Goal: Check status: Check status

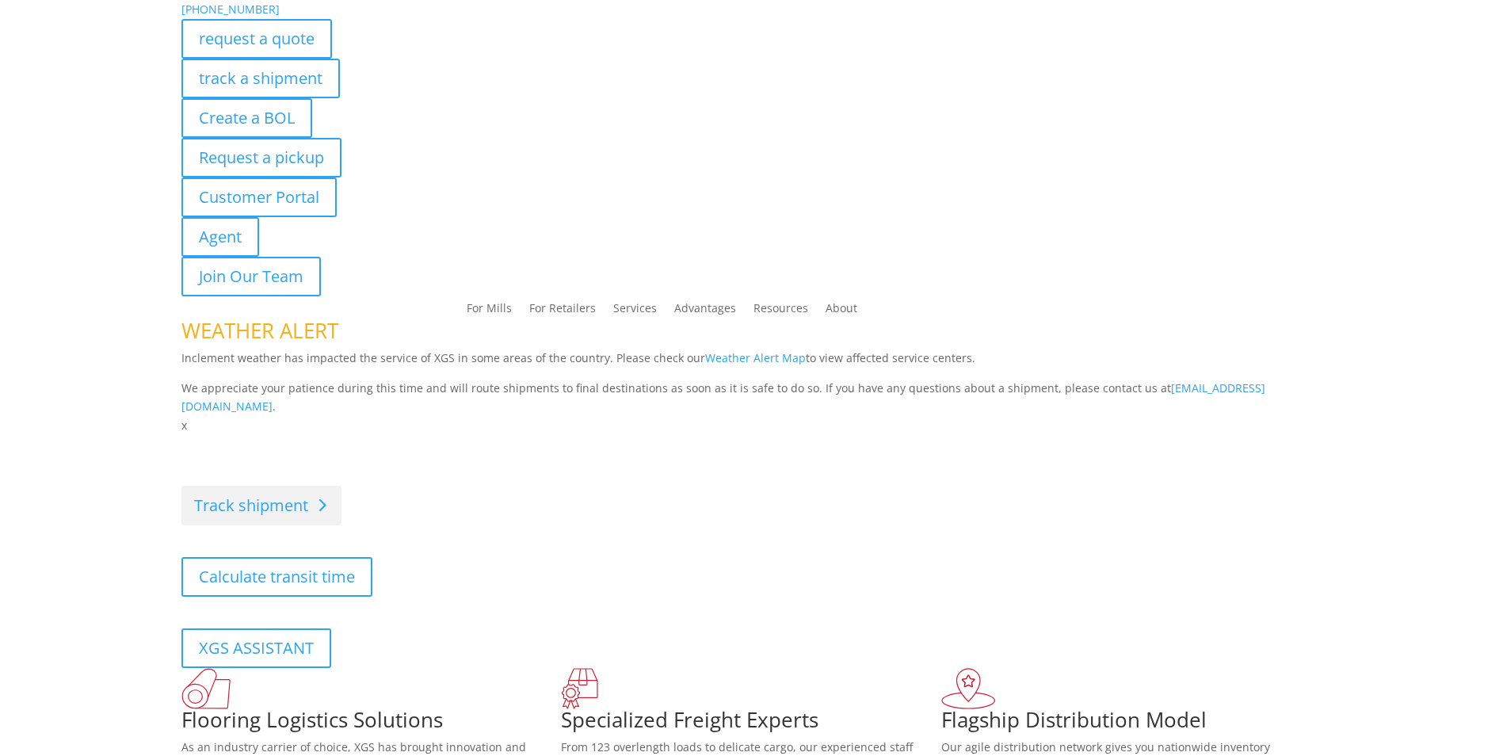
click at [292, 491] on link "Track shipment" at bounding box center [261, 506] width 160 height 40
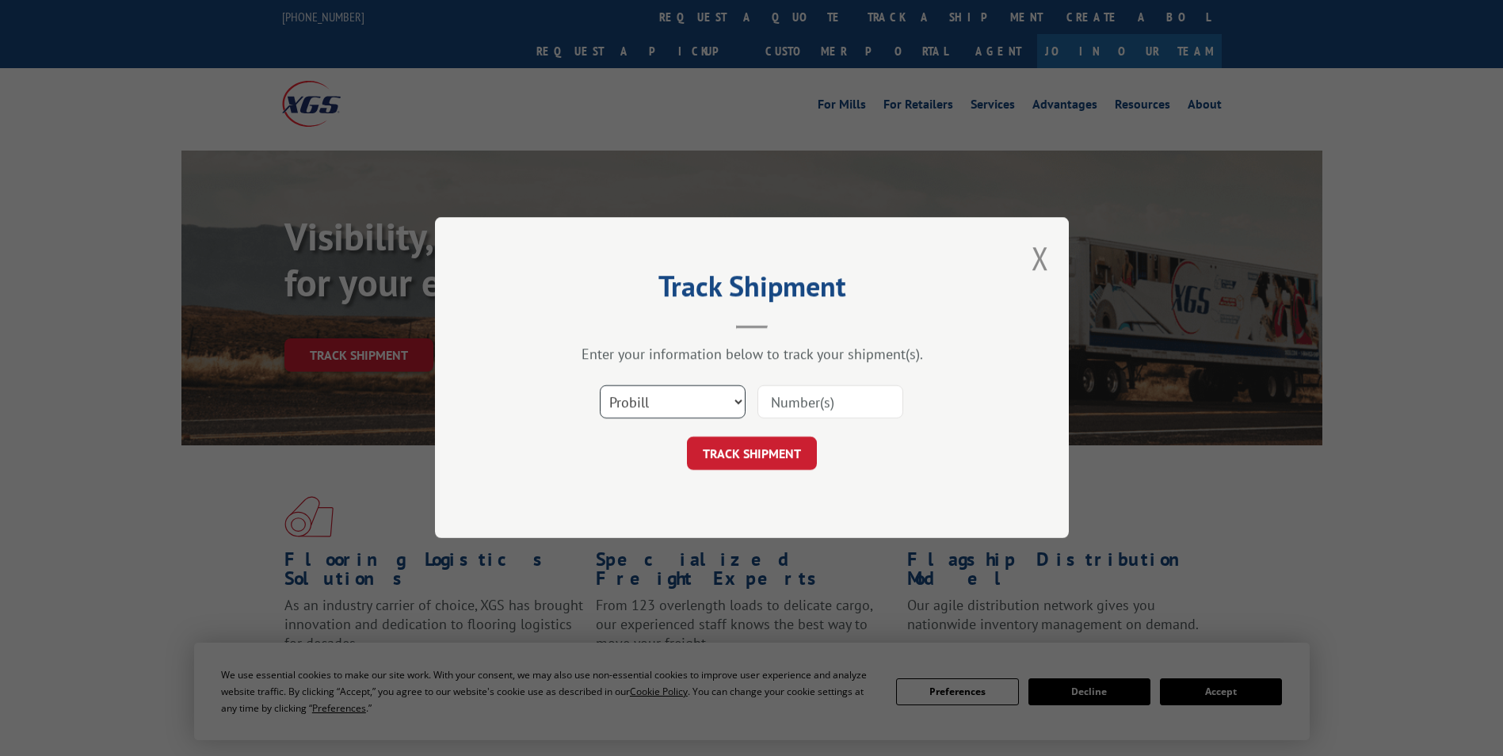
click at [670, 404] on select "Select category... Probill BOL PO" at bounding box center [673, 402] width 146 height 33
select select "po"
click at [600, 386] on select "Select category... Probill BOL PO" at bounding box center [673, 402] width 146 height 33
click at [808, 408] on input at bounding box center [830, 402] width 146 height 33
paste input "36548755"
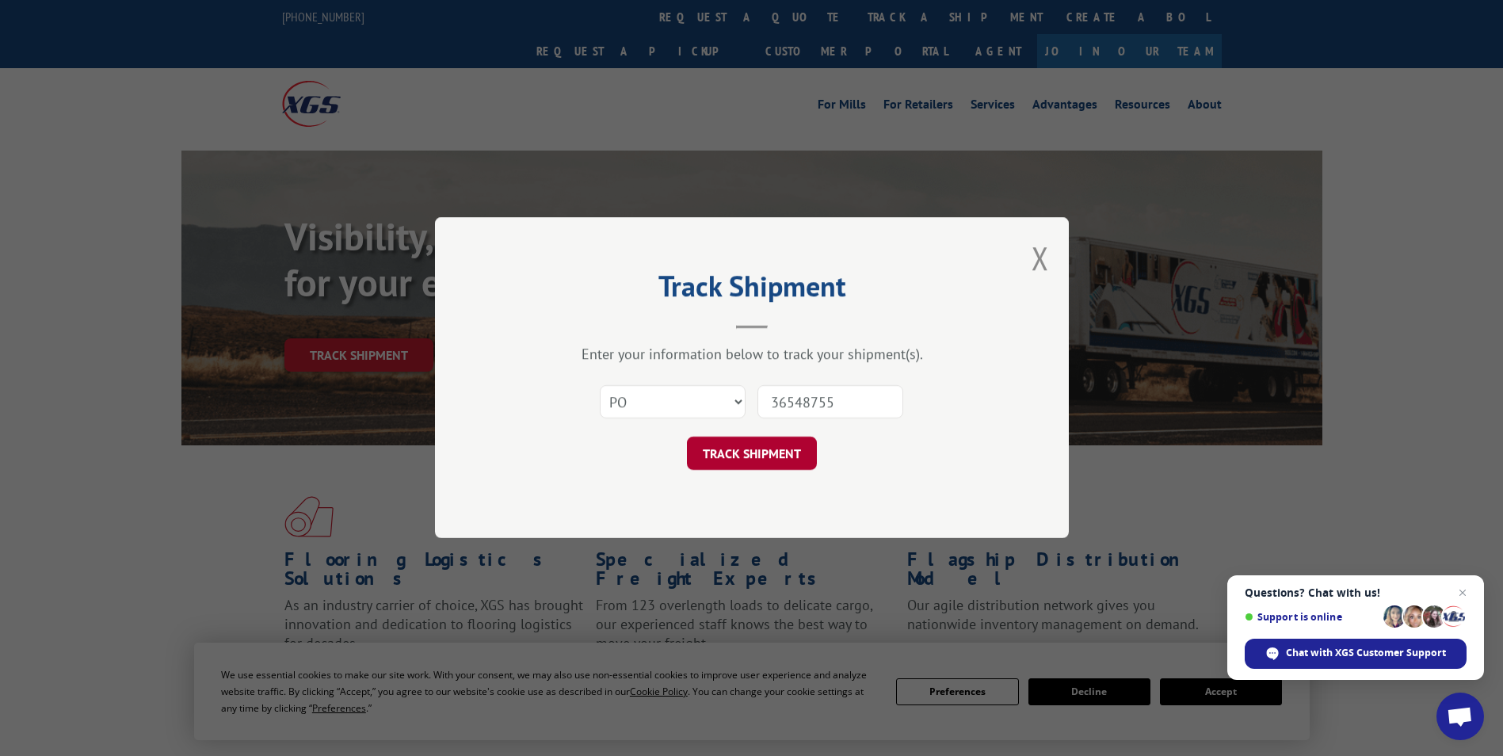
type input "36548755"
click at [742, 458] on button "TRACK SHIPMENT" at bounding box center [752, 453] width 130 height 33
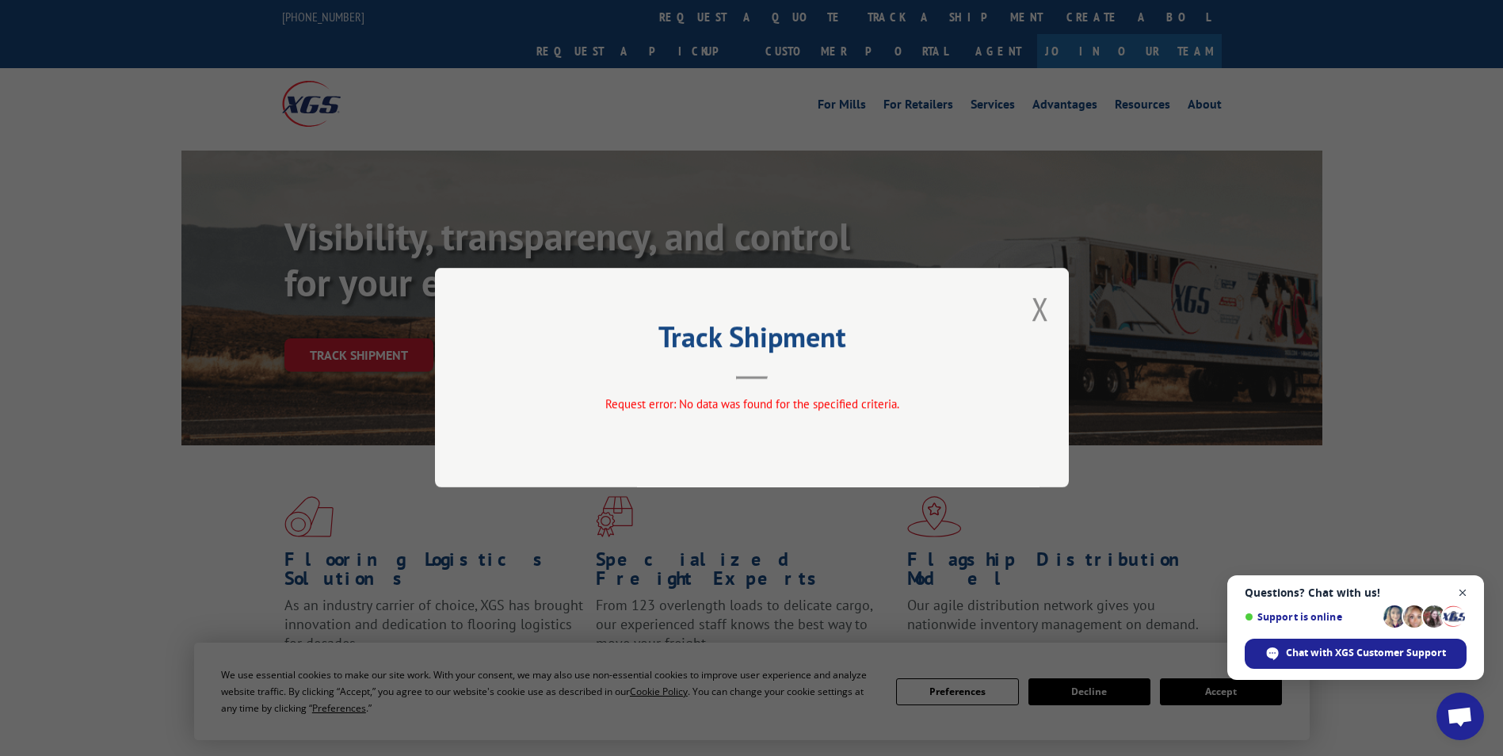
click at [1464, 589] on span "Open chat" at bounding box center [1463, 593] width 20 height 20
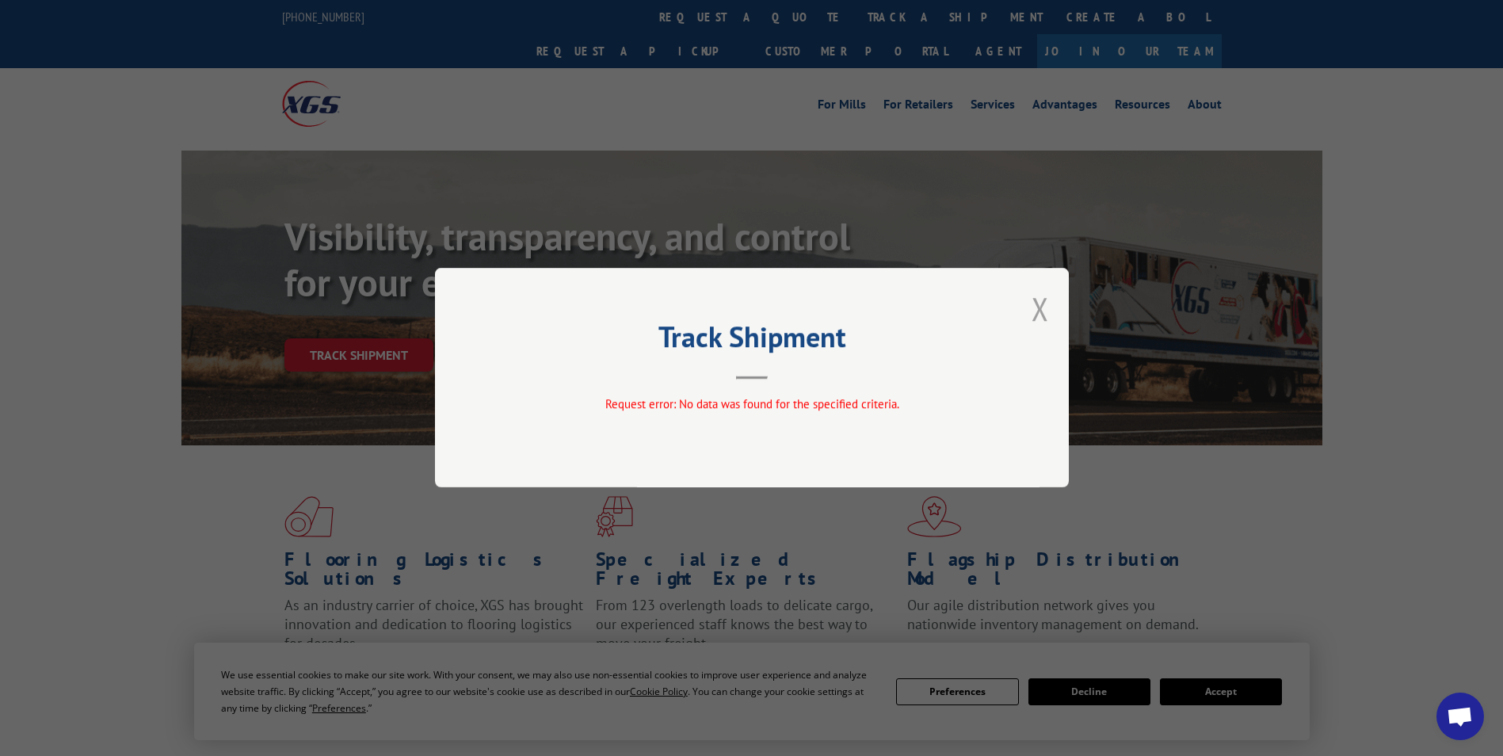
click at [1039, 314] on button "Close modal" at bounding box center [1040, 309] width 17 height 42
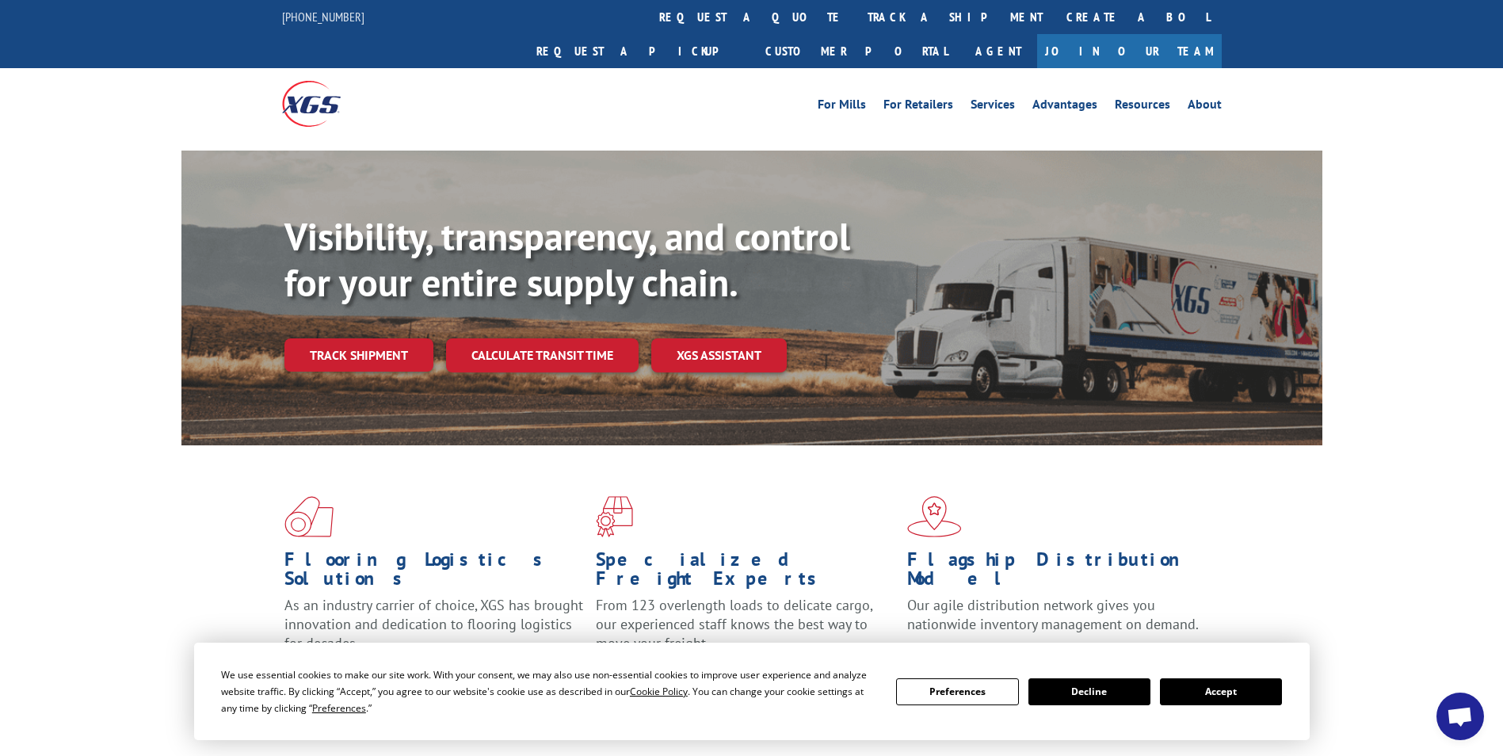
click at [1204, 696] on button "Accept" at bounding box center [1221, 691] width 122 height 27
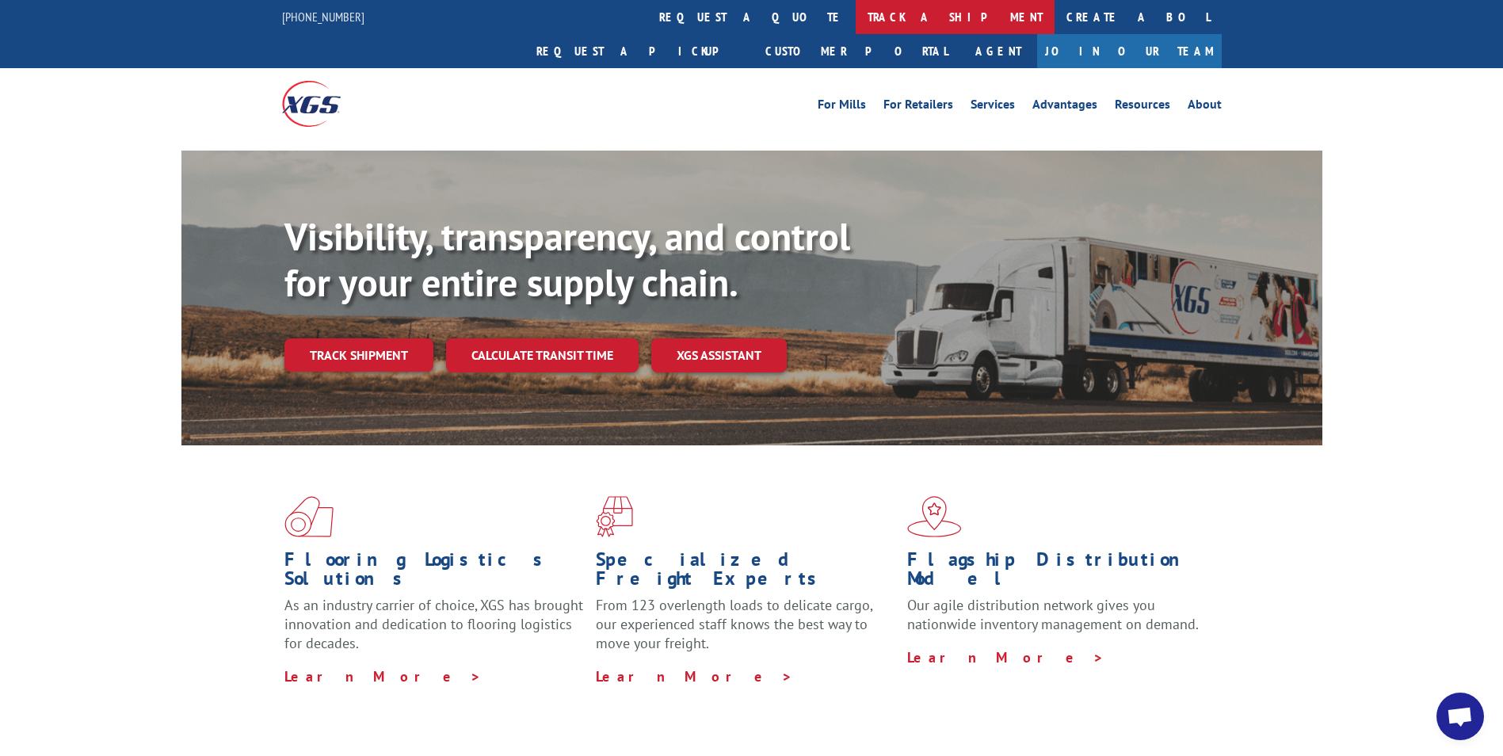
click at [856, 22] on link "track a shipment" at bounding box center [955, 17] width 199 height 34
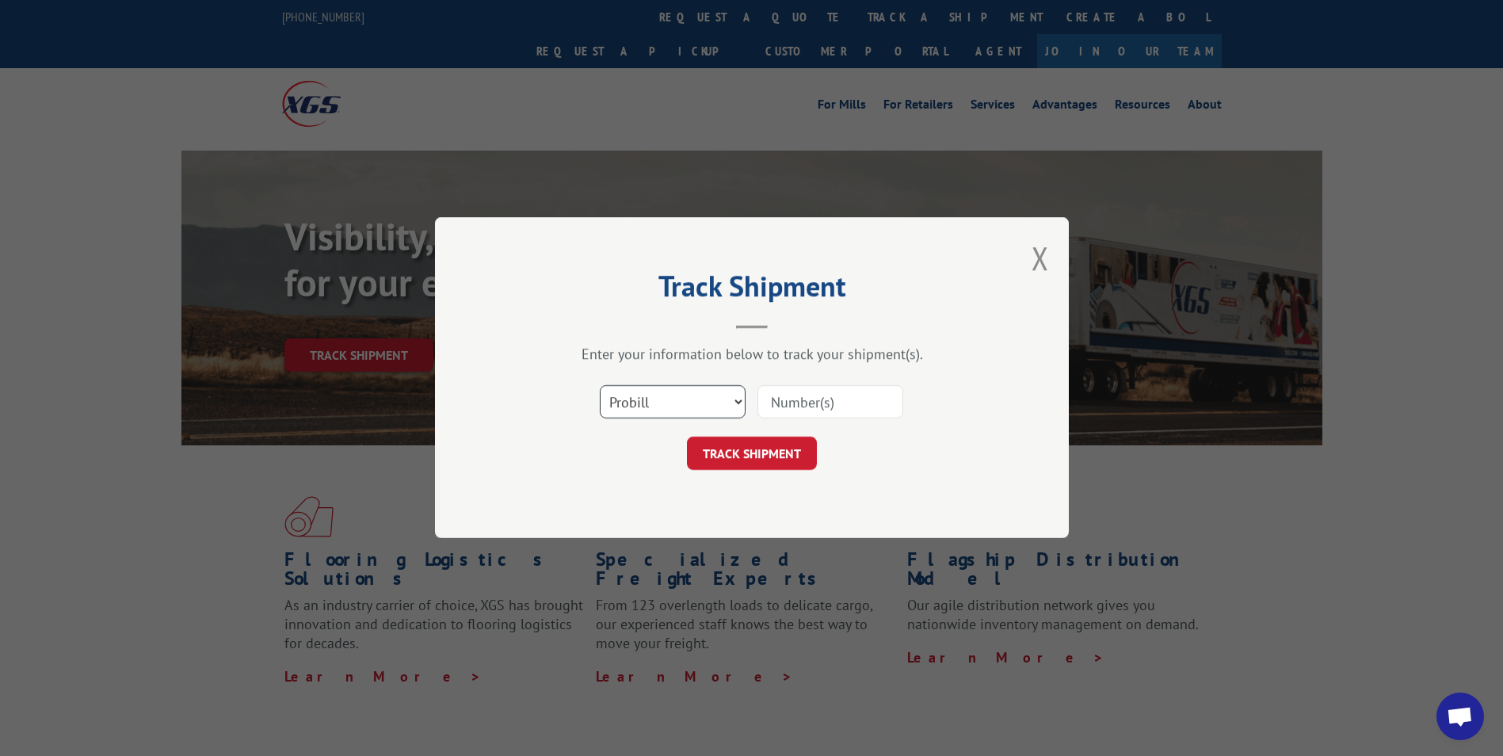
click at [637, 390] on select "Select category... Probill BOL PO" at bounding box center [673, 402] width 146 height 33
select select "po"
click at [600, 386] on select "Select category... Probill BOL PO" at bounding box center [673, 402] width 146 height 33
click at [784, 403] on input at bounding box center [830, 402] width 146 height 33
paste input "36548755"
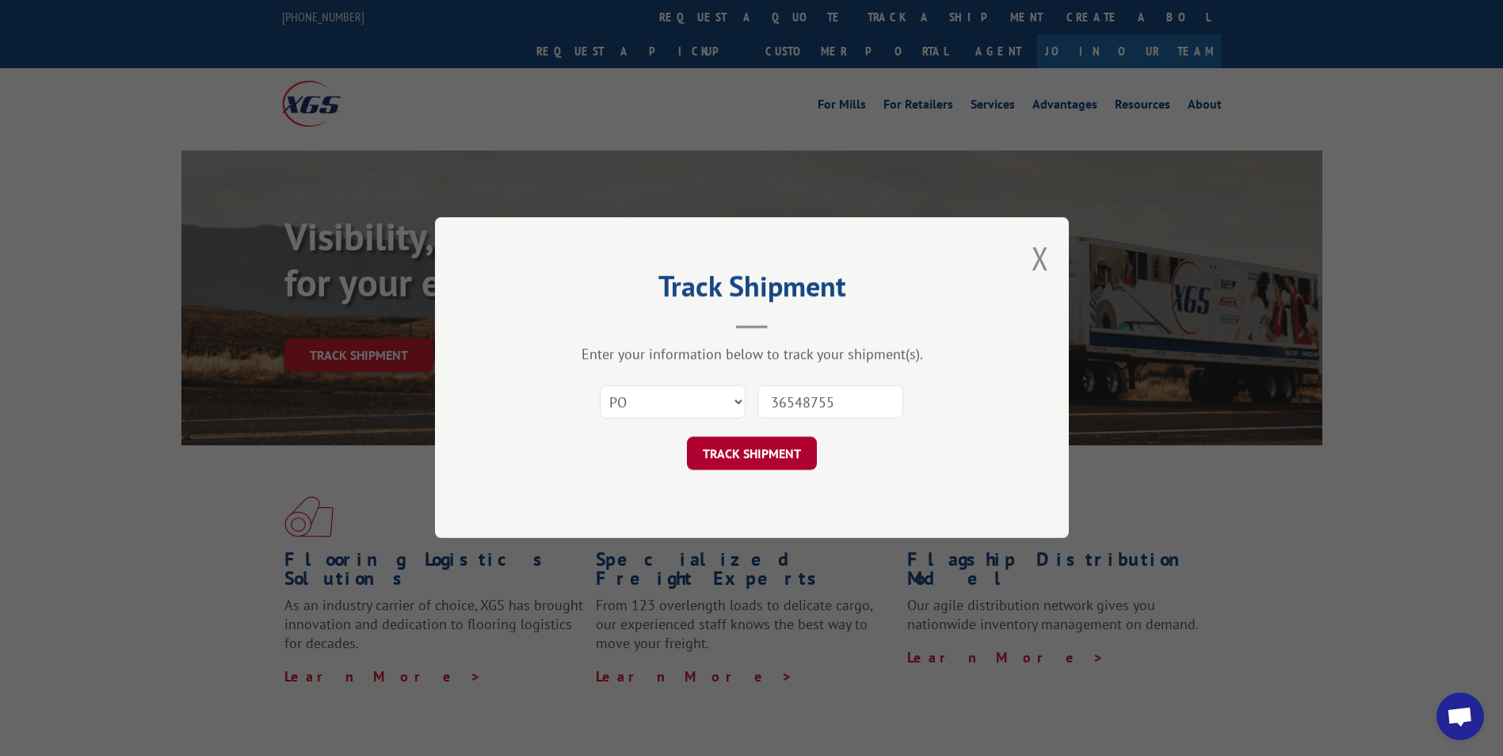
type input "36548755"
click at [726, 460] on button "TRACK SHIPMENT" at bounding box center [752, 453] width 130 height 33
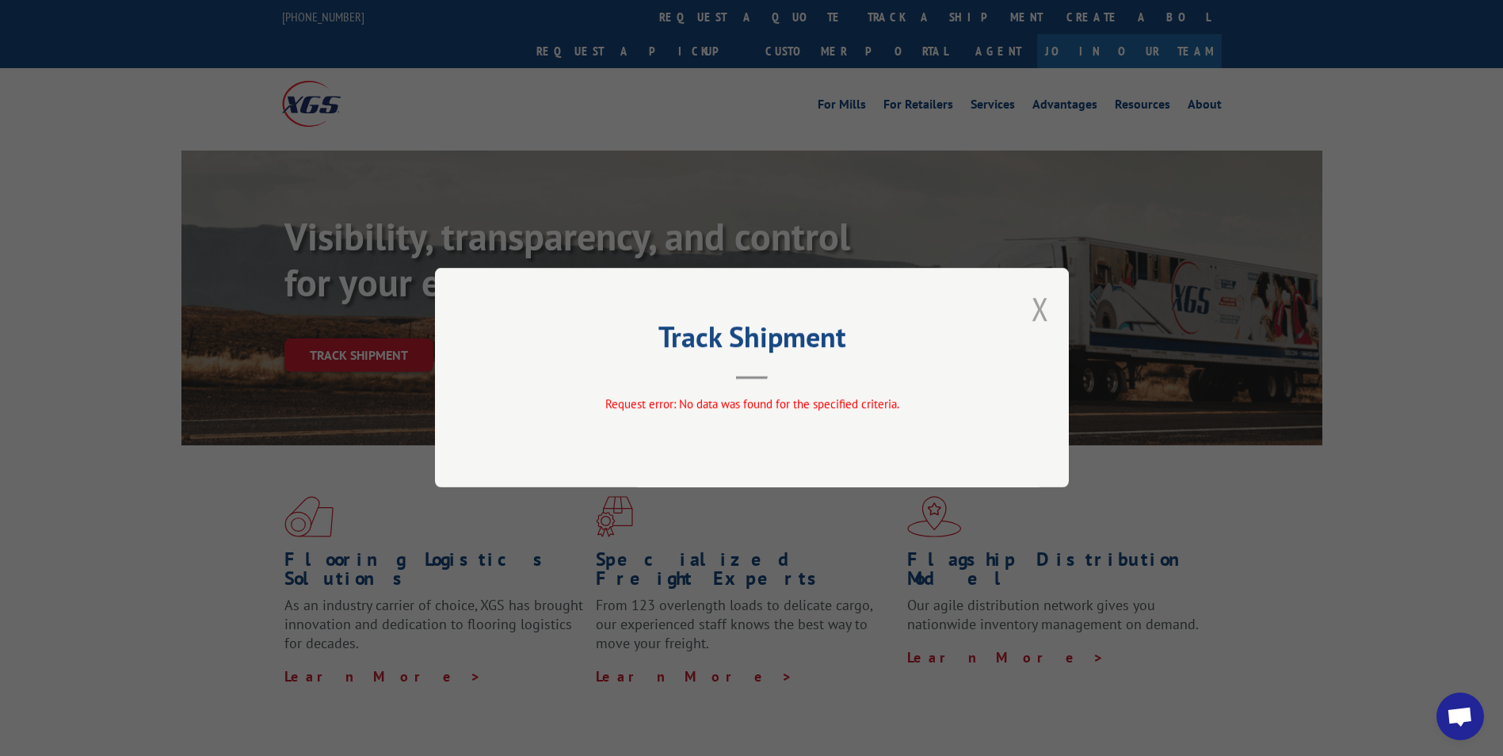
click at [1039, 310] on button "Close modal" at bounding box center [1040, 309] width 17 height 42
